Goal: Task Accomplishment & Management: Complete application form

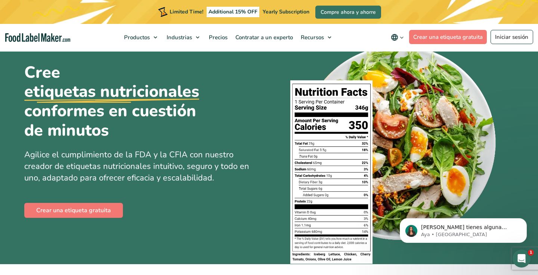
scroll to position [33, 0]
click at [86, 211] on link "Crear una etiqueta gratuita" at bounding box center [73, 210] width 99 height 15
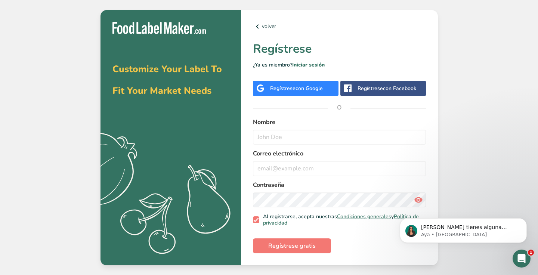
click at [314, 90] on span "con Google" at bounding box center [309, 88] width 27 height 7
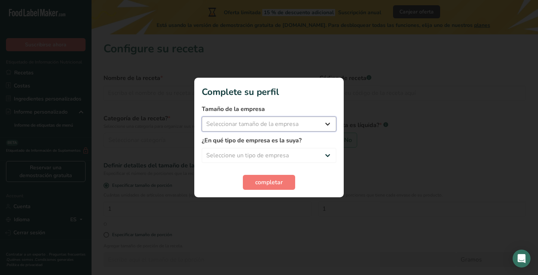
click at [267, 126] on select "Seleccionar tamaño de la empresa Menos de 10 empleados De 10 a 50 empleados De …" at bounding box center [269, 124] width 135 height 15
select select "1"
click at [262, 143] on label "¿En qué tipo de empresa es la suya?" at bounding box center [269, 140] width 135 height 9
select select "2"
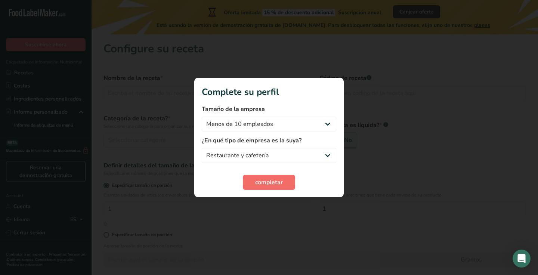
click at [272, 180] on span "completar" at bounding box center [269, 182] width 28 height 9
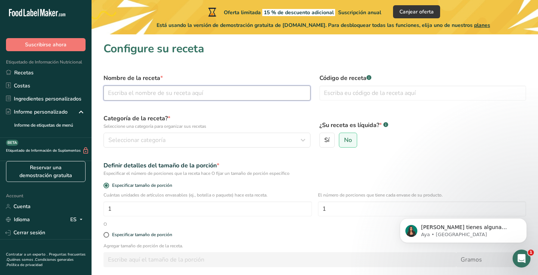
click at [182, 93] on input "text" at bounding box center [207, 93] width 207 height 15
drag, startPoint x: 141, startPoint y: 93, endPoint x: 74, endPoint y: 90, distance: 67.4
click at [74, 90] on div ".a-20{fill:#fff;} Suscribirse ahora Etiquetado de Información Nutricional Recet…" at bounding box center [269, 170] width 538 height 341
type input "Alfapis"
click at [340, 92] on input "text" at bounding box center [423, 93] width 207 height 15
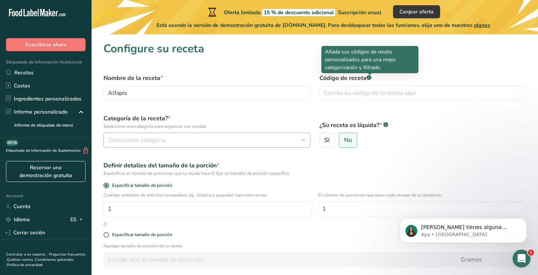
click at [142, 140] on span "Seleccionar categoría" at bounding box center [136, 140] width 57 height 9
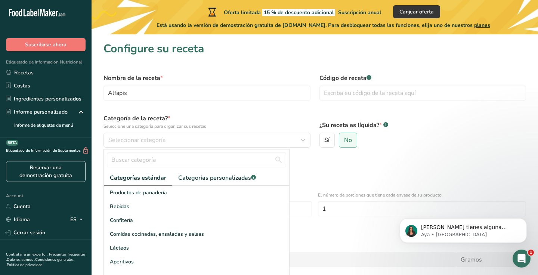
click at [247, 107] on form "Nombre de la receta * Alfapis Código de receta .a-a{fill:#347362;}.b-a{fill:#ff…" at bounding box center [315, 189] width 432 height 240
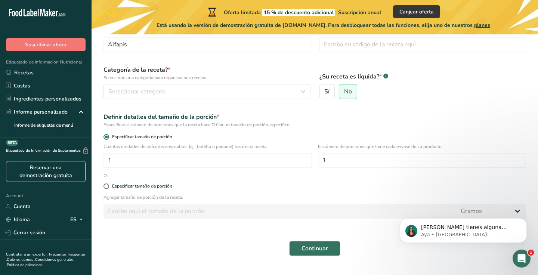
scroll to position [49, 0]
click at [172, 88] on div "Seleccionar categoría" at bounding box center [204, 91] width 193 height 9
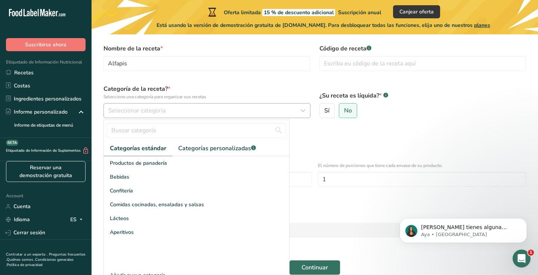
scroll to position [31, 0]
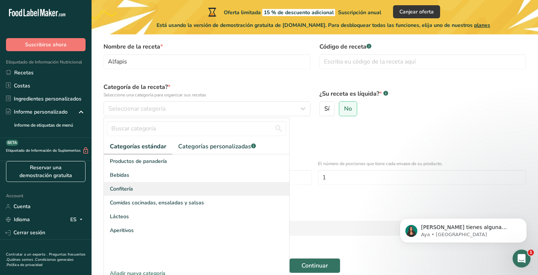
click at [161, 189] on div "Confitería" at bounding box center [196, 189] width 185 height 14
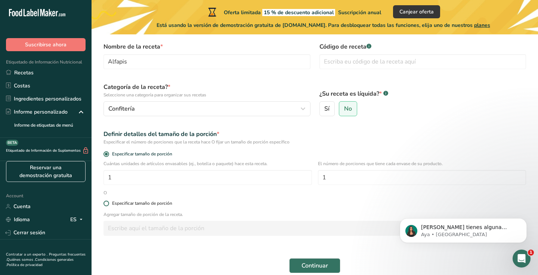
click at [107, 204] on span at bounding box center [107, 204] width 6 height 6
click at [107, 204] on input "Especificar tamaño de porción" at bounding box center [106, 203] width 5 height 5
radio input "true"
radio input "false"
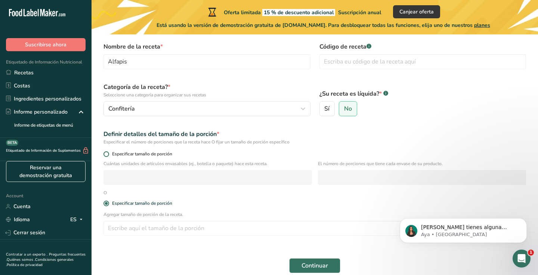
click at [106, 154] on span at bounding box center [107, 154] width 6 height 6
click at [106, 154] on input "Especificar tamaño de porción" at bounding box center [106, 154] width 5 height 5
radio input "true"
radio input "false"
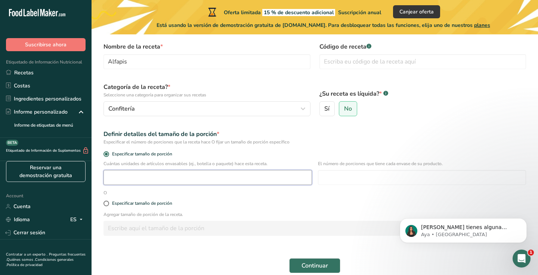
click at [271, 175] on input "number" at bounding box center [208, 177] width 209 height 15
type input "1"
click at [343, 177] on input "number" at bounding box center [422, 177] width 209 height 15
type input "1"
click at [314, 194] on form "Nombre de la receta * Alfapis Código de receta .a-a{fill:#347362;}.b-a{fill:#ff…" at bounding box center [315, 158] width 432 height 240
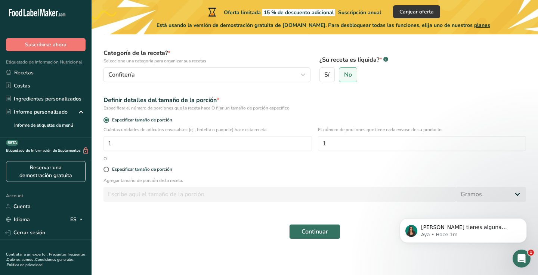
scroll to position [65, 0]
click at [107, 171] on span at bounding box center [107, 170] width 6 height 6
click at [107, 171] on input "Especificar tamaño de porción" at bounding box center [106, 169] width 5 height 5
radio input "true"
radio input "false"
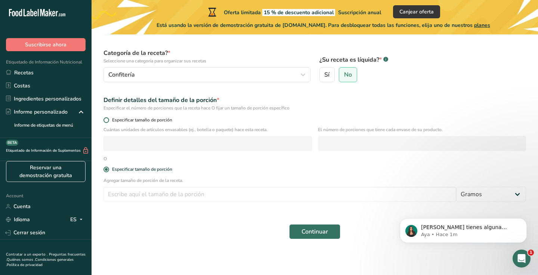
click at [106, 121] on span at bounding box center [107, 120] width 6 height 6
click at [106, 121] on input "Especificar tamaño de porción" at bounding box center [106, 120] width 5 height 5
radio input "true"
radio input "false"
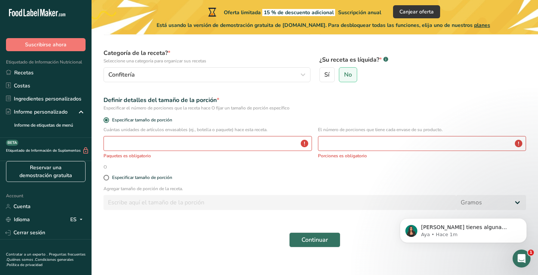
click at [156, 155] on p "Paquetes es obligatorio" at bounding box center [208, 156] width 209 height 7
click at [154, 145] on input "number" at bounding box center [208, 143] width 209 height 15
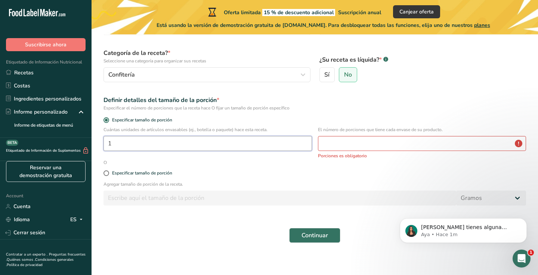
type input "1"
click at [346, 148] on input "number" at bounding box center [422, 143] width 209 height 15
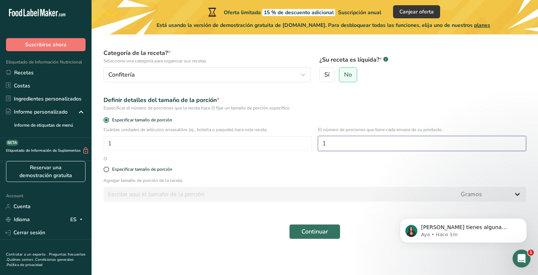
type input "1"
click at [314, 231] on span "Continuar" at bounding box center [315, 231] width 27 height 9
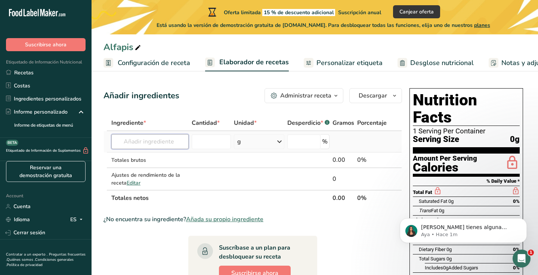
click at [154, 139] on input "text" at bounding box center [149, 141] width 77 height 15
click at [143, 141] on input "text" at bounding box center [149, 141] width 77 height 15
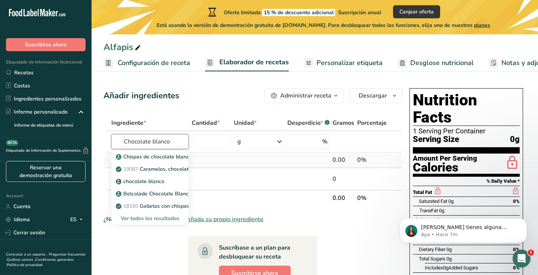
type input "Chocolate blanco"
click at [265, 154] on td at bounding box center [259, 161] width 53 height 16
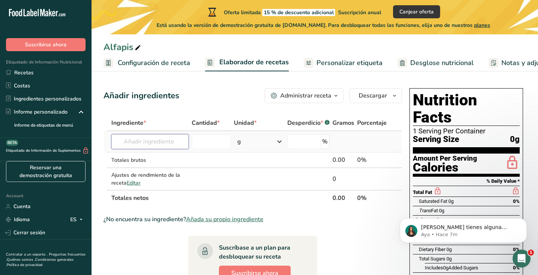
click at [157, 143] on input "text" at bounding box center [149, 141] width 77 height 15
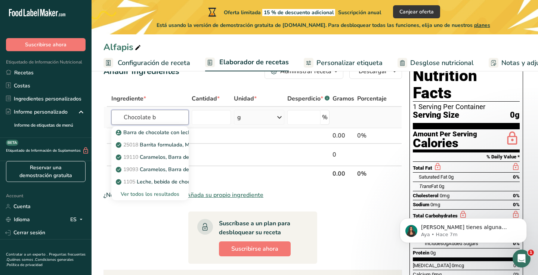
scroll to position [25, 0]
type input "Chocolate b"
click at [155, 194] on div "Ver todos los resultados" at bounding box center [149, 194] width 65 height 8
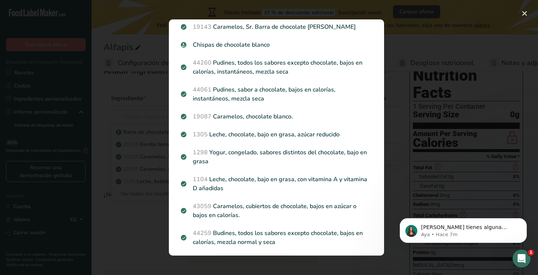
scroll to position [245, 0]
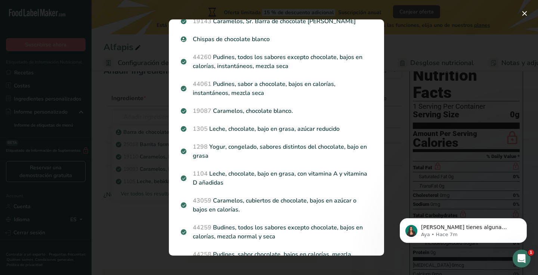
click at [402, 51] on div "Search results modal" at bounding box center [269, 137] width 538 height 275
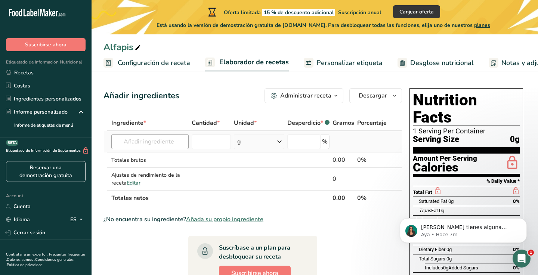
scroll to position [0, 0]
click at [161, 143] on input "text" at bounding box center [149, 141] width 77 height 15
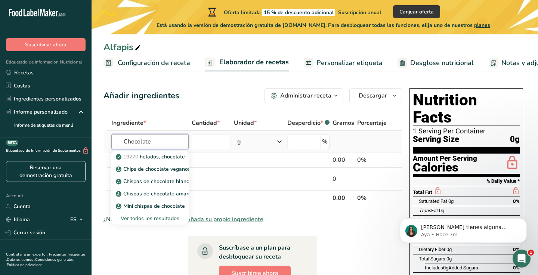
type input "Chocolate"
click at [148, 220] on div "Ver todos los resultados" at bounding box center [149, 219] width 65 height 8
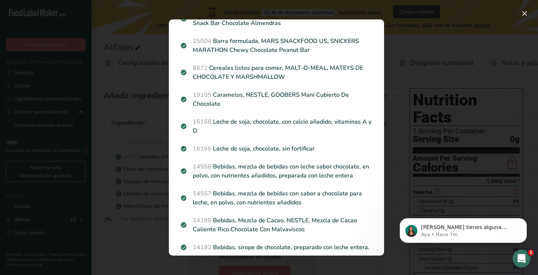
scroll to position [879, 0]
click at [522, 13] on button "Search results modal" at bounding box center [525, 13] width 12 height 12
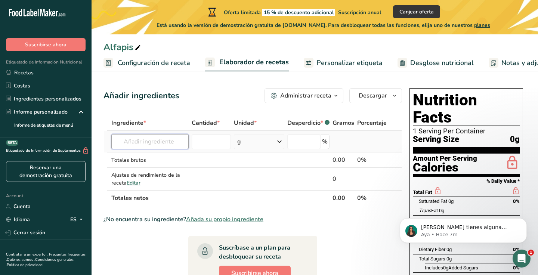
click at [155, 138] on input "text" at bounding box center [149, 141] width 77 height 15
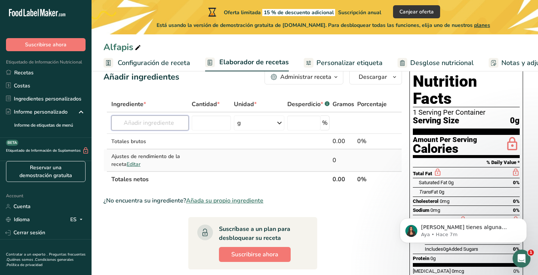
scroll to position [23, 0]
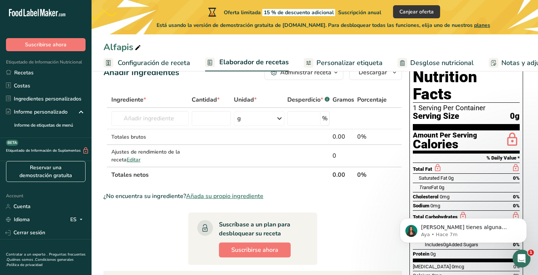
click at [221, 197] on span "Añada su propio ingrediente" at bounding box center [224, 196] width 77 height 9
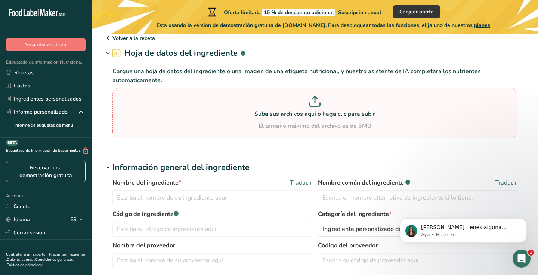
scroll to position [28, 0]
click at [190, 196] on input "text" at bounding box center [213, 197] width 200 height 15
type input "Chocolate blanco"
click at [356, 196] on input "text" at bounding box center [418, 197] width 200 height 15
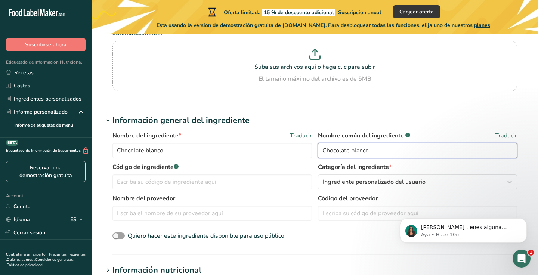
scroll to position [76, 0]
type input "Chocolate blanco"
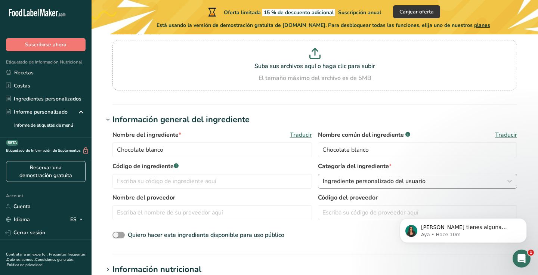
click at [348, 184] on span "Ingrediente personalizado del usuario" at bounding box center [374, 181] width 103 height 9
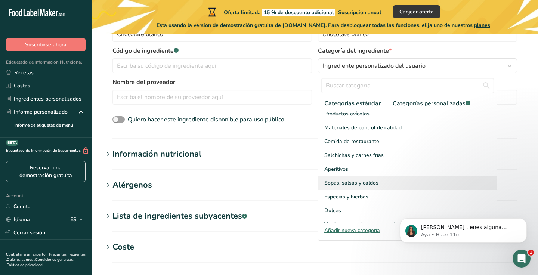
scroll to position [194, 0]
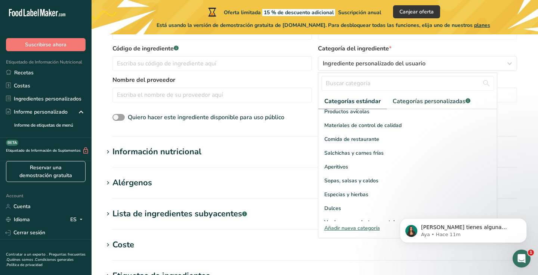
click at [238, 162] on section "Información nutricional Tamaño de la porción .a-a{fill:#347362;}.b-a{fill:#fff;…" at bounding box center [315, 157] width 423 height 22
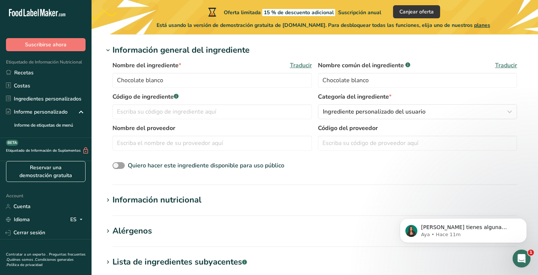
scroll to position [144, 0]
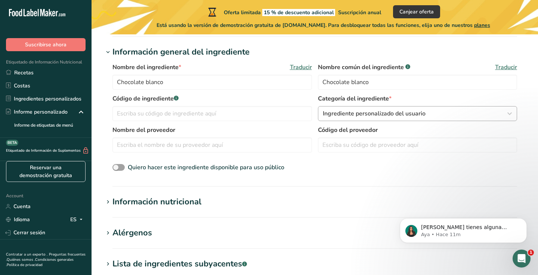
click at [357, 109] on span "Ingrediente personalizado del usuario" at bounding box center [374, 113] width 103 height 9
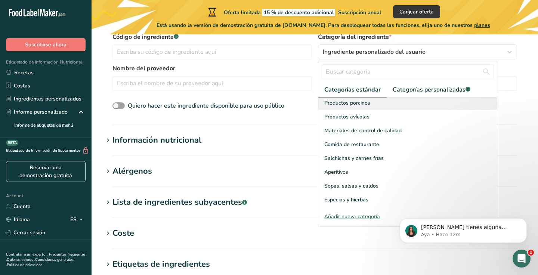
scroll to position [274, 0]
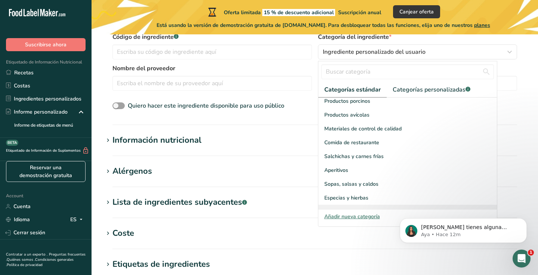
click at [379, 205] on div "Dulces" at bounding box center [407, 212] width 179 height 14
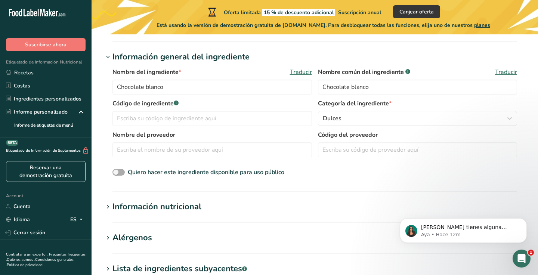
scroll to position [130, 0]
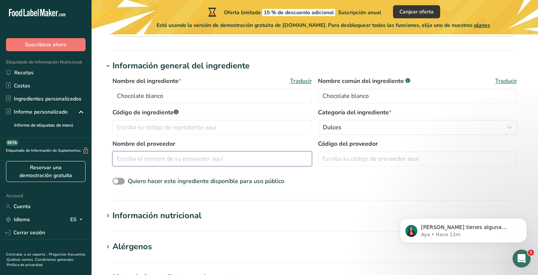
click at [171, 157] on input "text" at bounding box center [213, 158] width 200 height 15
type input "S"
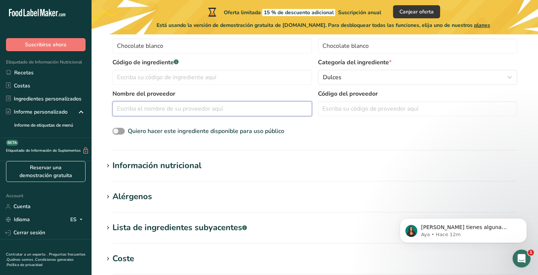
scroll to position [180, 0]
click at [112, 165] on span at bounding box center [108, 165] width 9 height 9
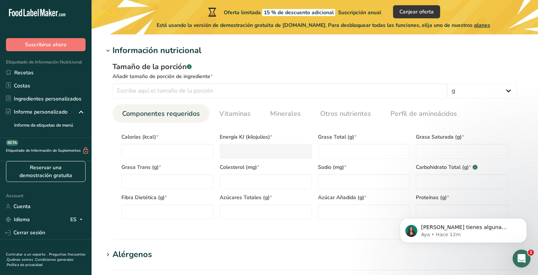
scroll to position [310, 0]
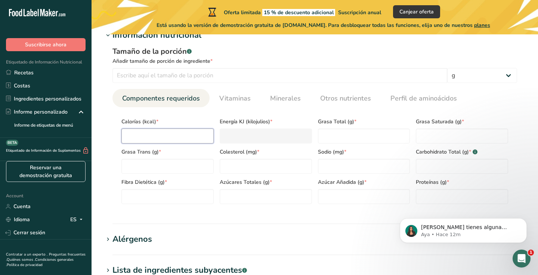
click at [164, 133] on input "number" at bounding box center [167, 136] width 92 height 15
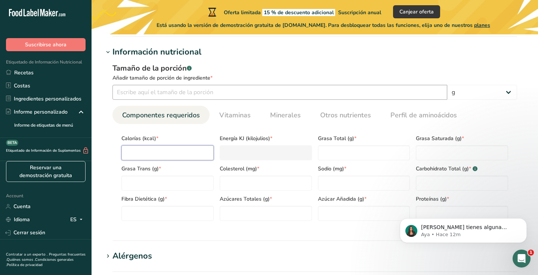
scroll to position [290, 0]
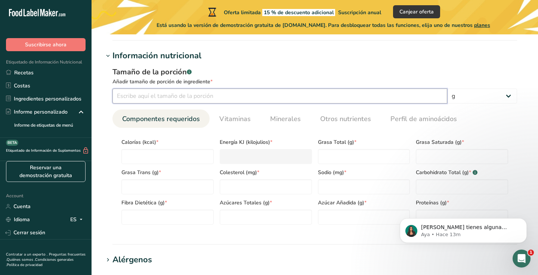
click at [158, 98] on input "number" at bounding box center [280, 96] width 335 height 15
type input "100"
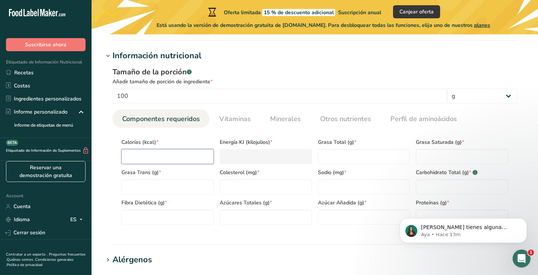
click at [146, 152] on input "number" at bounding box center [167, 156] width 92 height 15
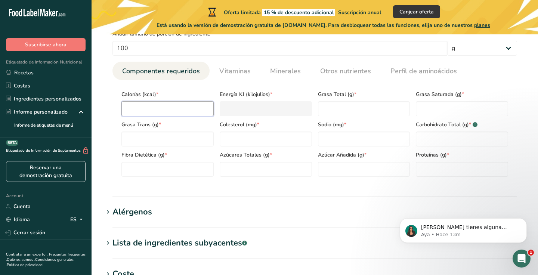
scroll to position [349, 0]
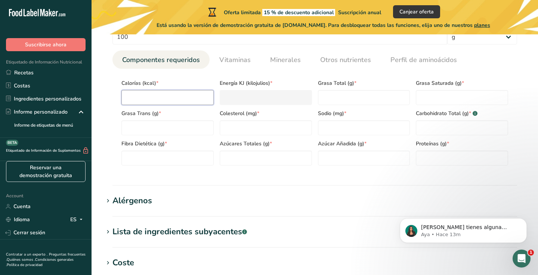
type input "5"
type KJ "20.9"
type input "56"
type KJ "234.3"
type input "567"
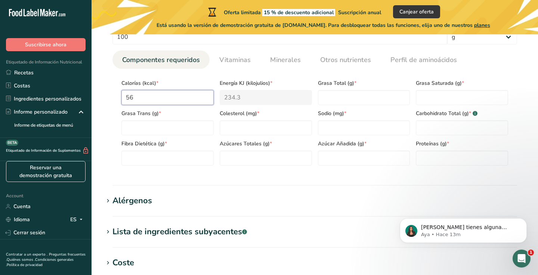
type KJ "2372.3"
type input "567"
click at [307, 123] on input "number" at bounding box center [266, 127] width 92 height 15
click at [151, 124] on Fat "number" at bounding box center [167, 127] width 92 height 15
type Fat "0"
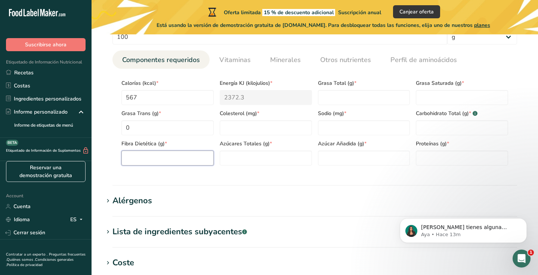
click at [178, 157] on Fiber "number" at bounding box center [167, 158] width 92 height 15
click at [361, 100] on Fat "number" at bounding box center [364, 97] width 92 height 15
click at [129, 126] on Fat "0" at bounding box center [167, 127] width 92 height 15
type Fat "200"
click at [239, 131] on input "number" at bounding box center [266, 127] width 92 height 15
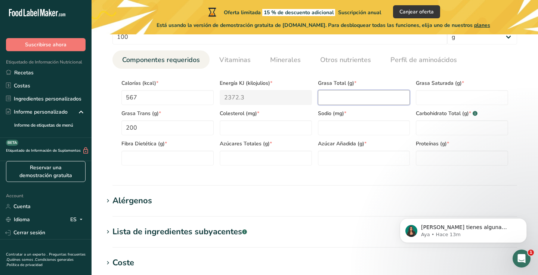
click at [341, 98] on Fat "number" at bounding box center [364, 97] width 92 height 15
type Fat "35"
click at [438, 98] on Fat "number" at bounding box center [462, 97] width 92 height 15
type Fat "21"
click at [382, 127] on input "number" at bounding box center [364, 127] width 92 height 15
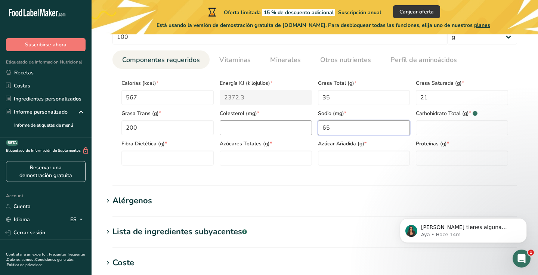
type input "65"
click at [251, 131] on input "number" at bounding box center [266, 127] width 92 height 15
type input "0"
click at [464, 132] on Carbohydrates "number" at bounding box center [462, 127] width 92 height 15
type Carbohydrates "57"
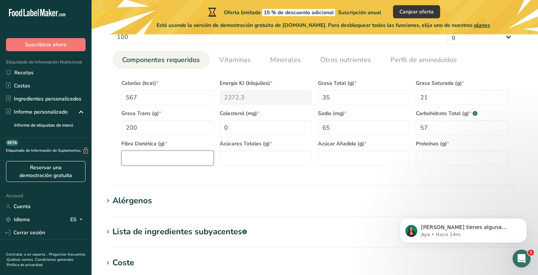
click at [172, 156] on Fiber "number" at bounding box center [167, 158] width 92 height 15
type Fiber "0"
click at [238, 163] on Sugars "number" at bounding box center [266, 158] width 92 height 15
click at [326, 154] on Sugars "number" at bounding box center [364, 158] width 92 height 15
type Sugars "49"
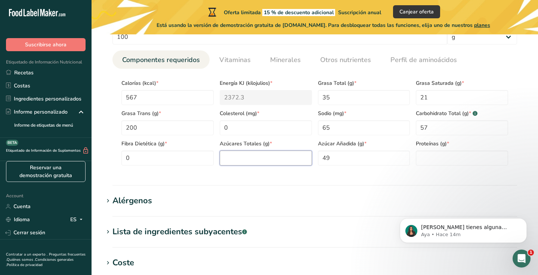
click at [265, 156] on Sugars "number" at bounding box center [266, 158] width 92 height 15
type Sugars "57"
click at [448, 155] on input "number" at bounding box center [462, 158] width 92 height 15
type input "6"
click at [326, 199] on h1 "Alérgenos" at bounding box center [315, 201] width 423 height 12
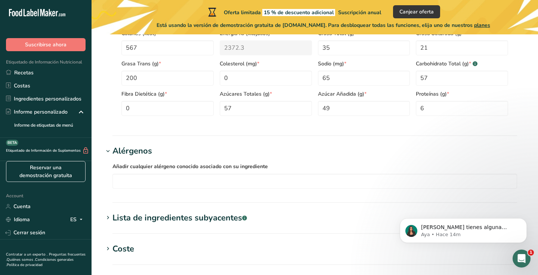
scroll to position [399, 0]
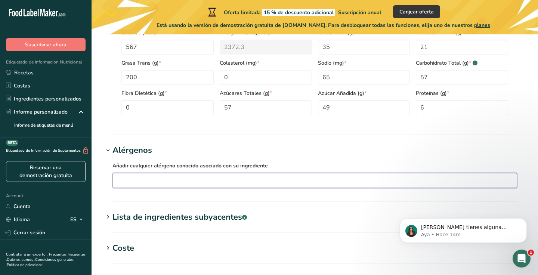
click at [241, 181] on input "text" at bounding box center [315, 181] width 404 height 12
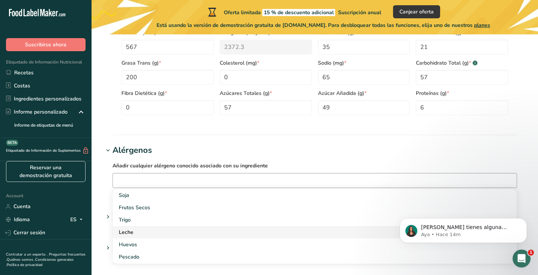
click at [228, 234] on div "Leche" at bounding box center [309, 232] width 380 height 8
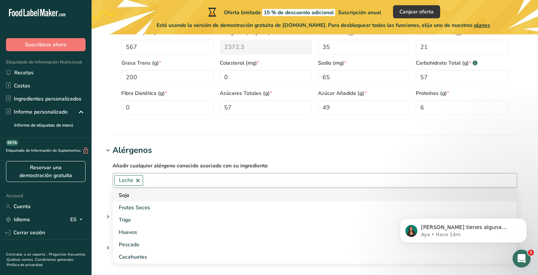
click at [216, 196] on div "Soja" at bounding box center [309, 195] width 380 height 8
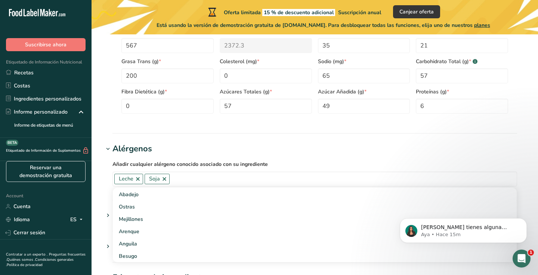
scroll to position [591, 0]
click at [270, 137] on section "Añadir nuevo ingrediente Volver a la receta Hoja de datos del ingrediente .a-a{…" at bounding box center [315, 28] width 447 height 789
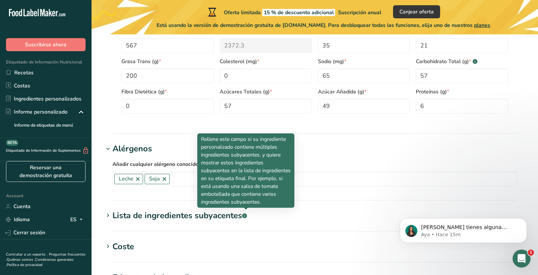
click at [247, 215] on rect at bounding box center [244, 215] width 5 height 5
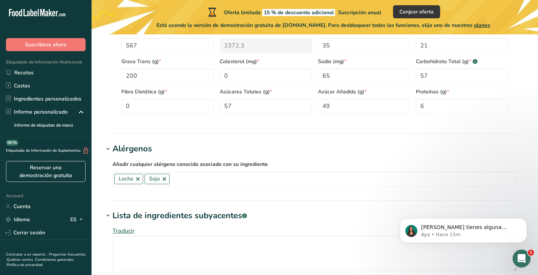
click at [247, 215] on rect at bounding box center [244, 215] width 5 height 5
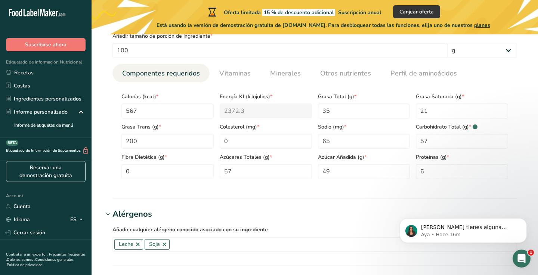
scroll to position [331, 0]
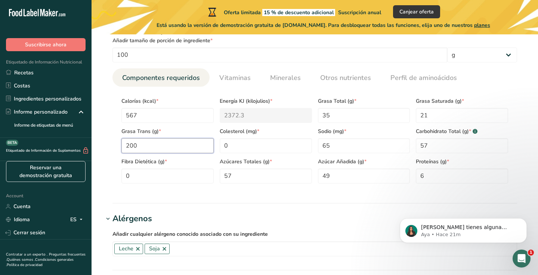
click at [149, 146] on Fat "200" at bounding box center [167, 145] width 92 height 15
type Fat "0"
click at [237, 146] on input "0" at bounding box center [266, 145] width 92 height 15
type input "0.4"
click at [140, 140] on Fat "number" at bounding box center [167, 145] width 92 height 15
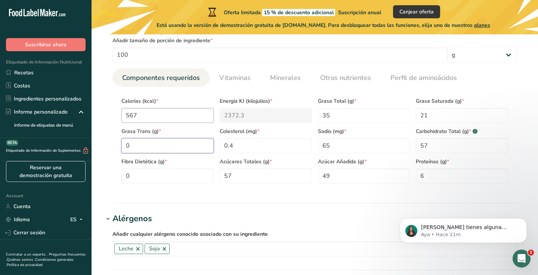
type Fat "0"
click at [202, 108] on input "567" at bounding box center [167, 115] width 92 height 15
click at [166, 113] on input "567" at bounding box center [167, 115] width 92 height 15
type input "56"
type KJ "234.3"
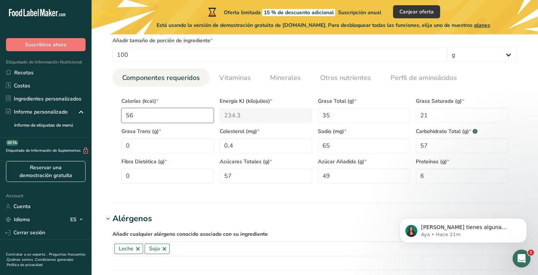
type input "5"
type KJ "20.9"
type input "54"
type KJ "225.9"
type input "543"
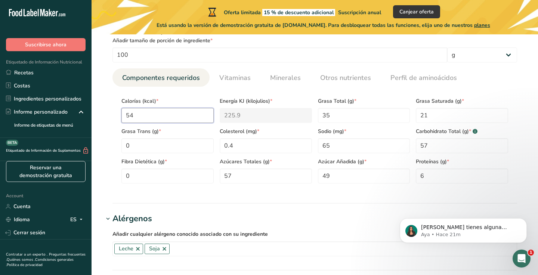
type KJ "2271.9"
type input "543"
click at [346, 117] on Fat "35" at bounding box center [364, 115] width 92 height 15
click at [281, 116] on div "Calorías (kcal) * 543 Energía KJ (kilojulios) * 2271.9 Grasa Total (g) * 35 Gra…" at bounding box center [315, 138] width 393 height 91
